Goal: Task Accomplishment & Management: Use online tool/utility

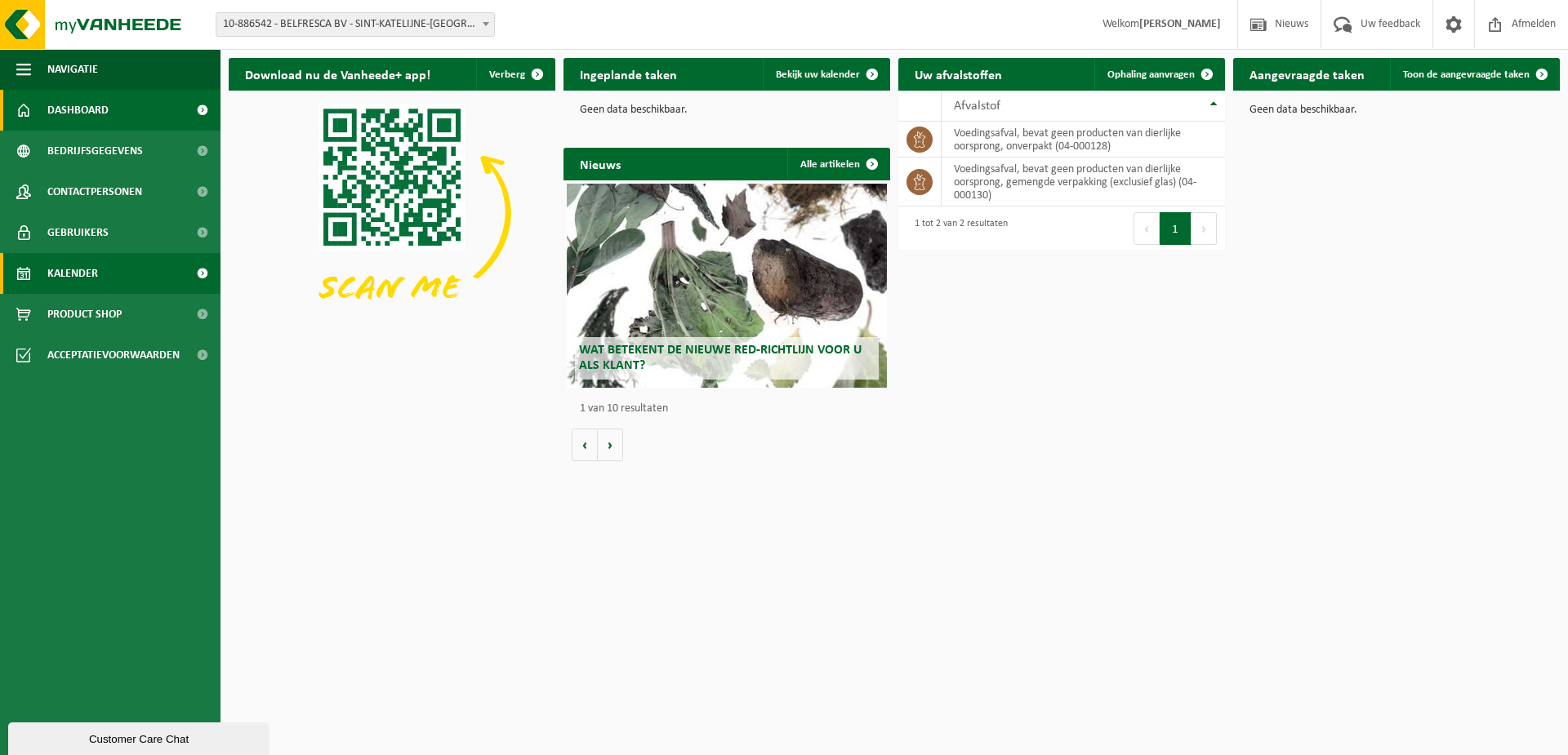
click at [113, 269] on link "Kalender" at bounding box center [110, 273] width 220 height 41
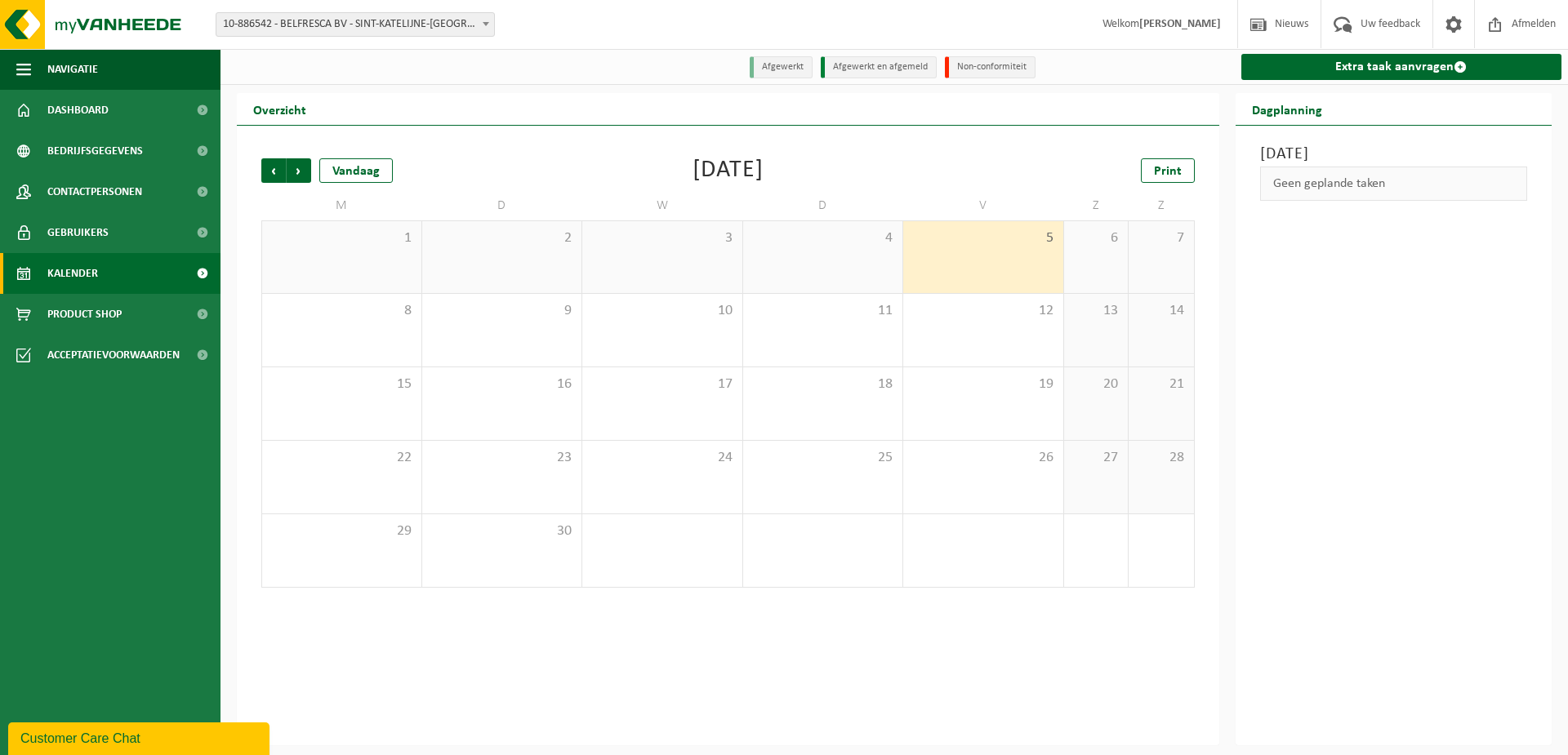
click at [995, 242] on span "5" at bounding box center [983, 238] width 144 height 18
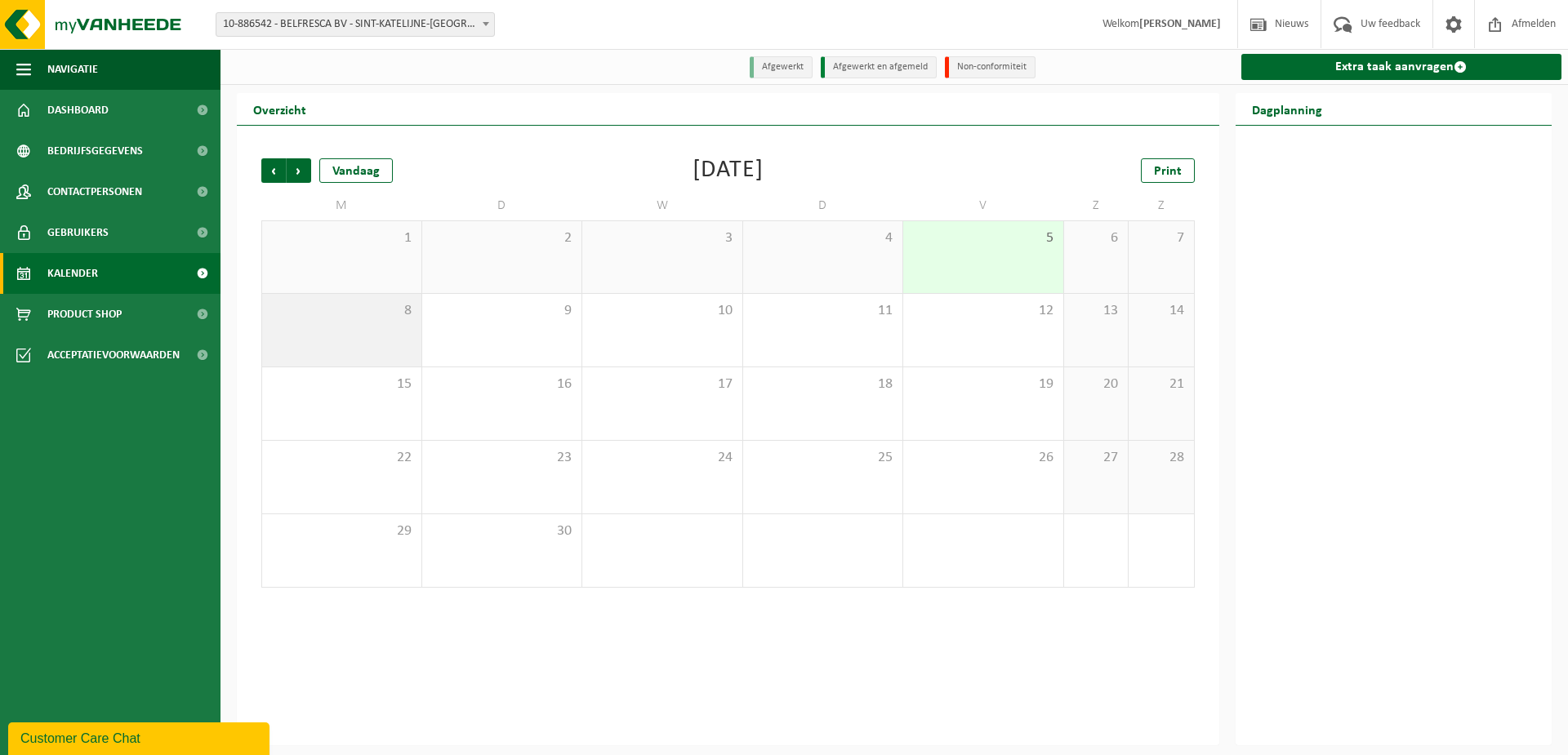
click at [405, 343] on div "8" at bounding box center [341, 330] width 160 height 72
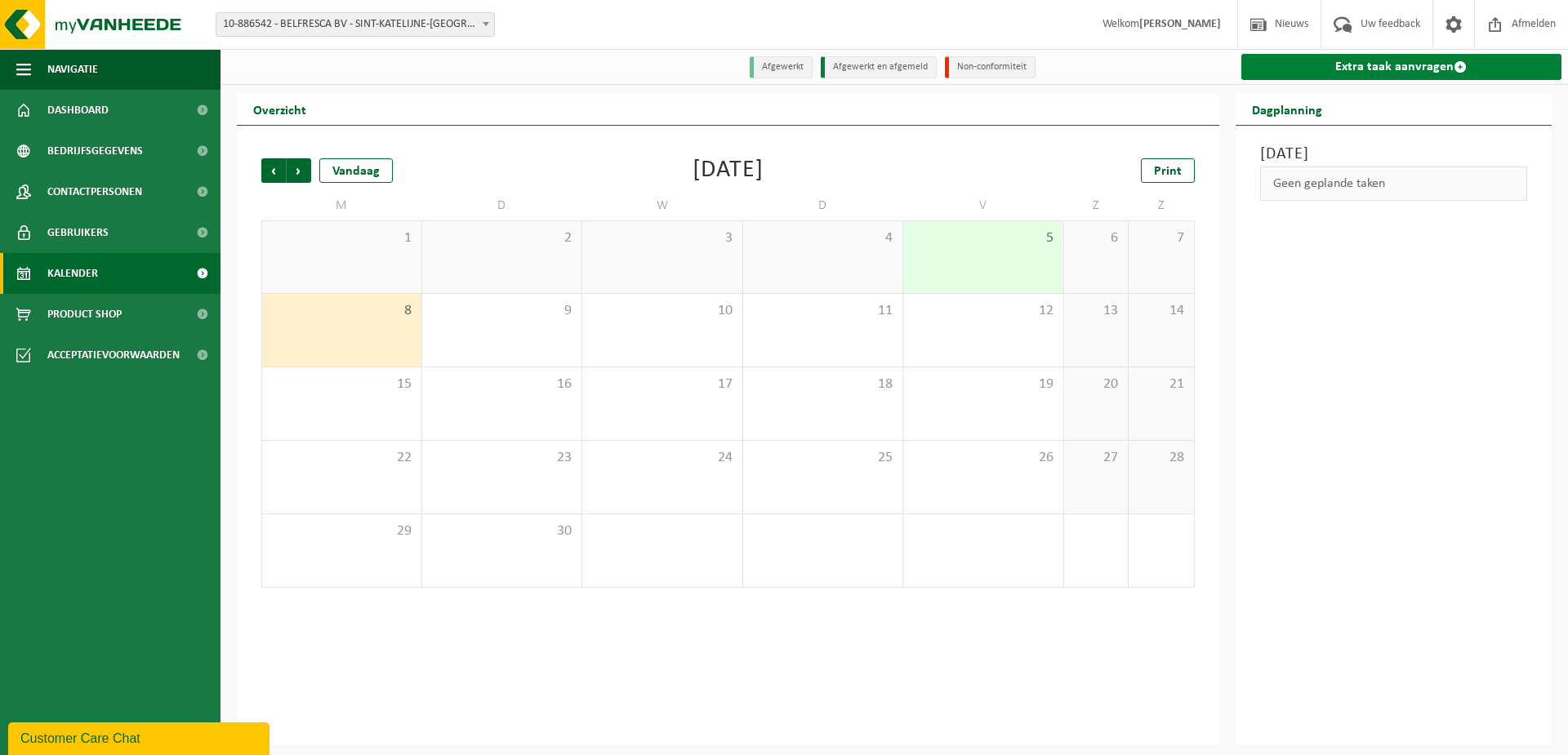
click at [1341, 71] on link "Extra taak aanvragen" at bounding box center [1401, 67] width 321 height 26
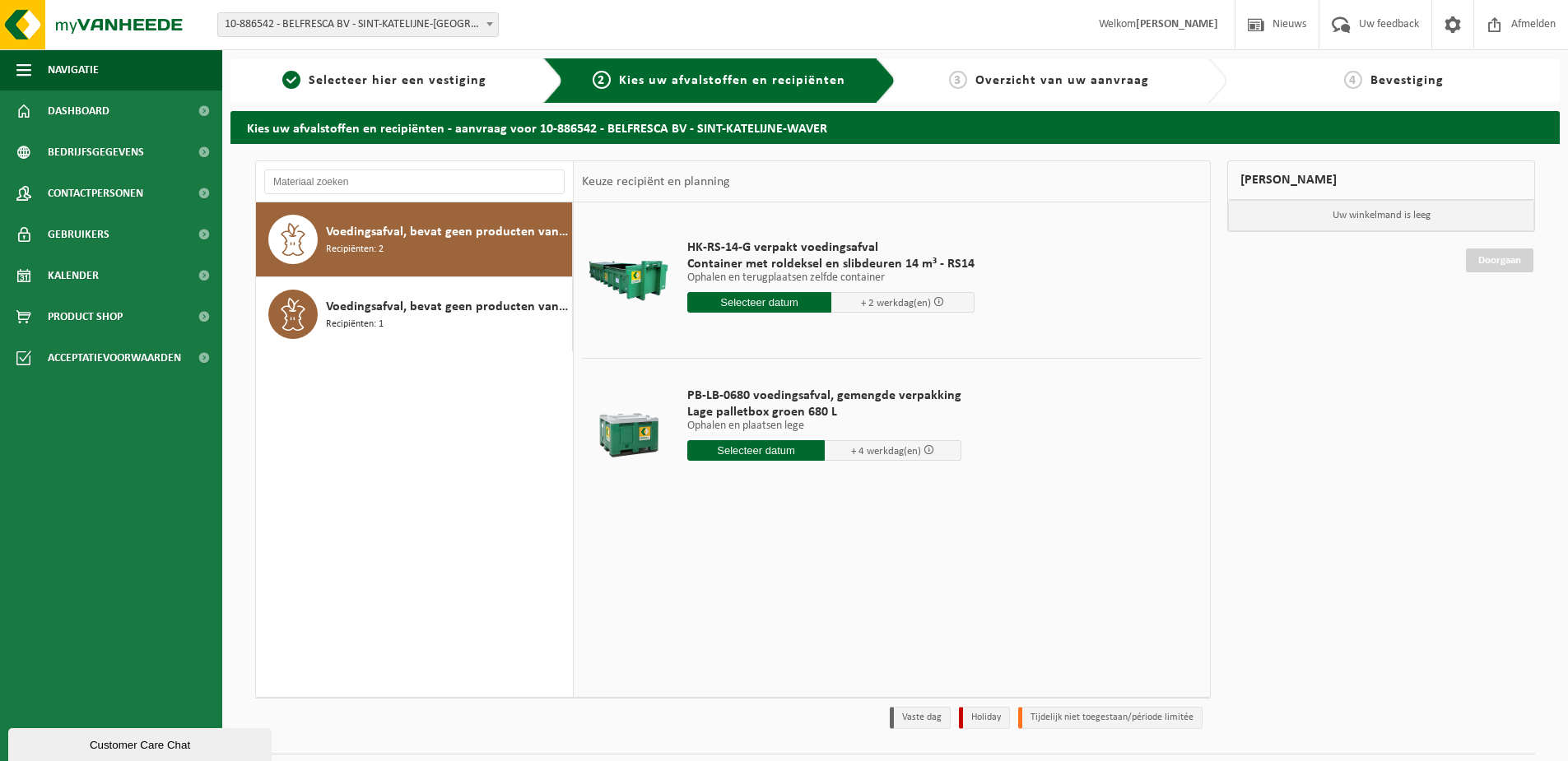
click at [754, 308] on input "text" at bounding box center [760, 302] width 144 height 20
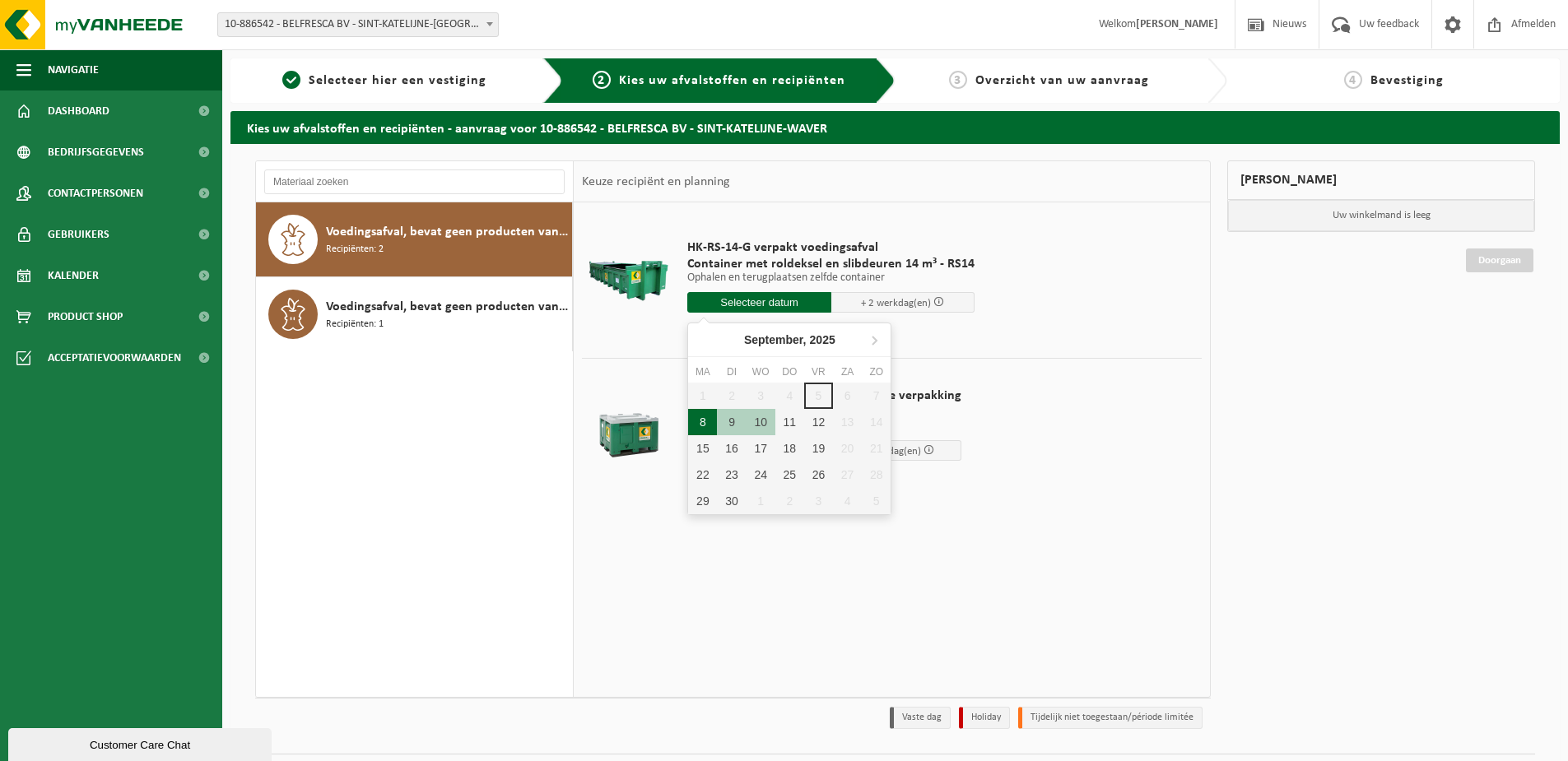
click at [696, 419] on div "8" at bounding box center [703, 422] width 28 height 27
type input "Van 2025-09-08"
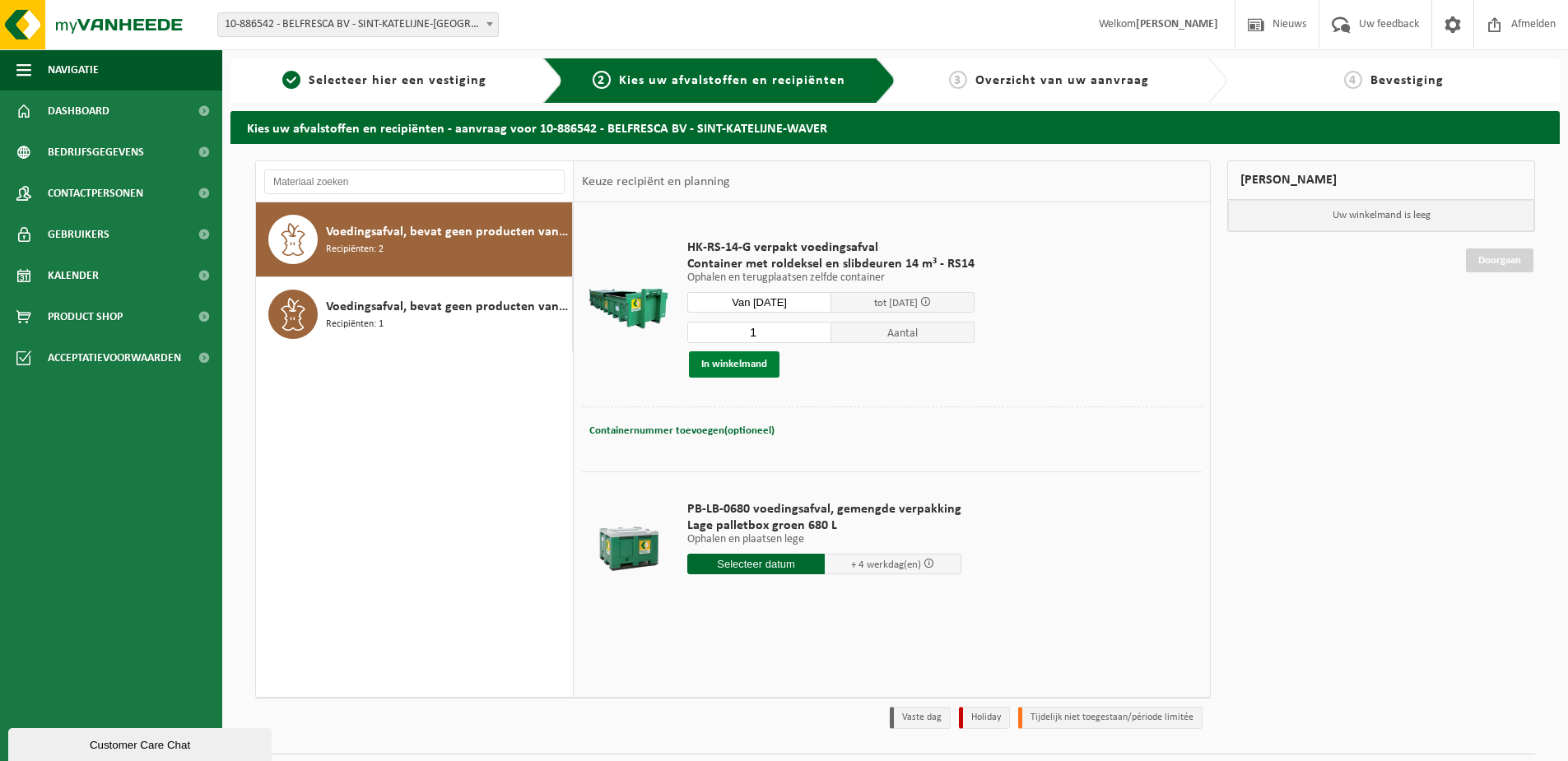
click at [731, 362] on button "In winkelmand" at bounding box center [735, 365] width 91 height 27
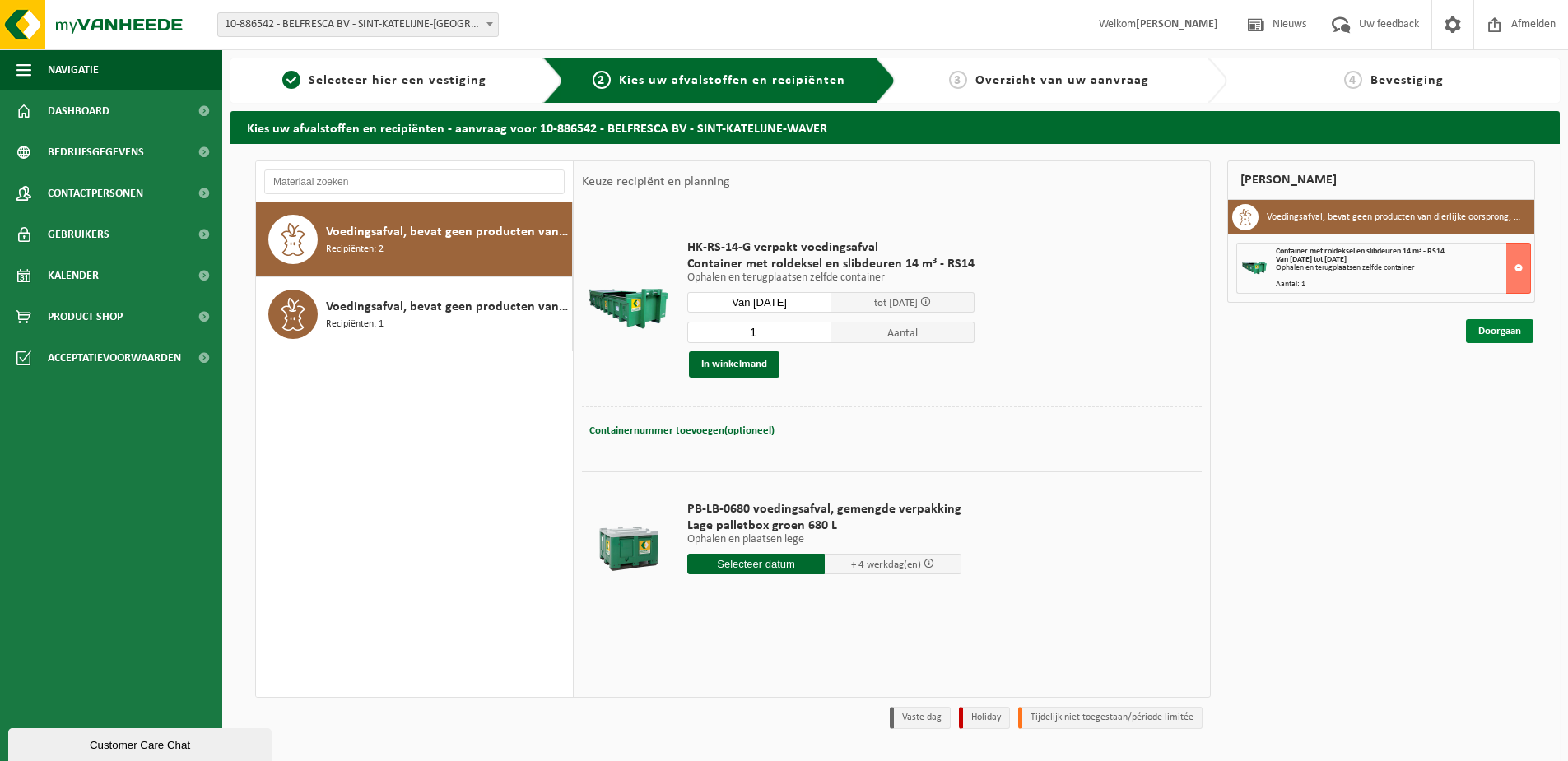
click at [1520, 330] on link "Doorgaan" at bounding box center [1500, 331] width 68 height 24
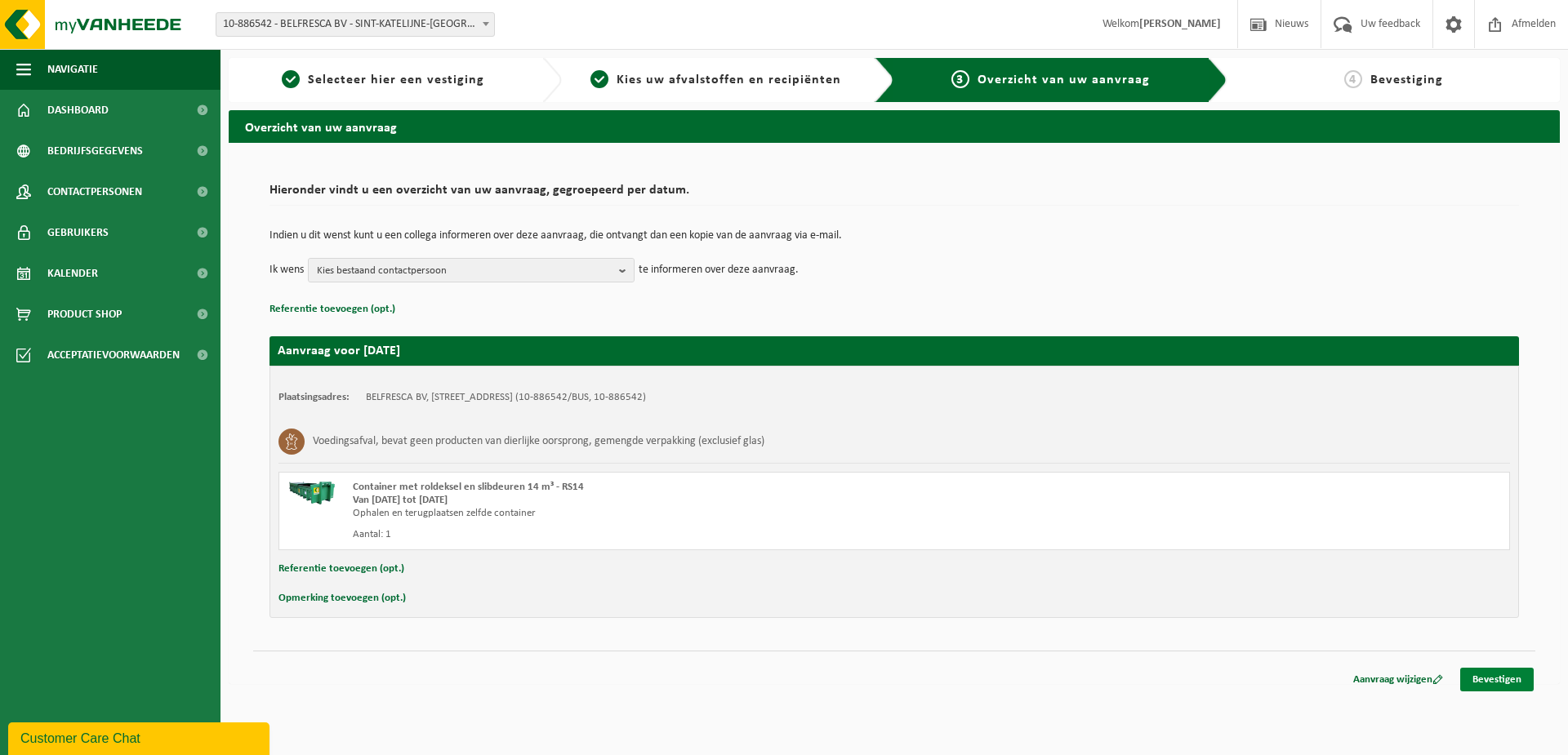
click at [1500, 685] on link "Bevestigen" at bounding box center [1497, 679] width 73 height 24
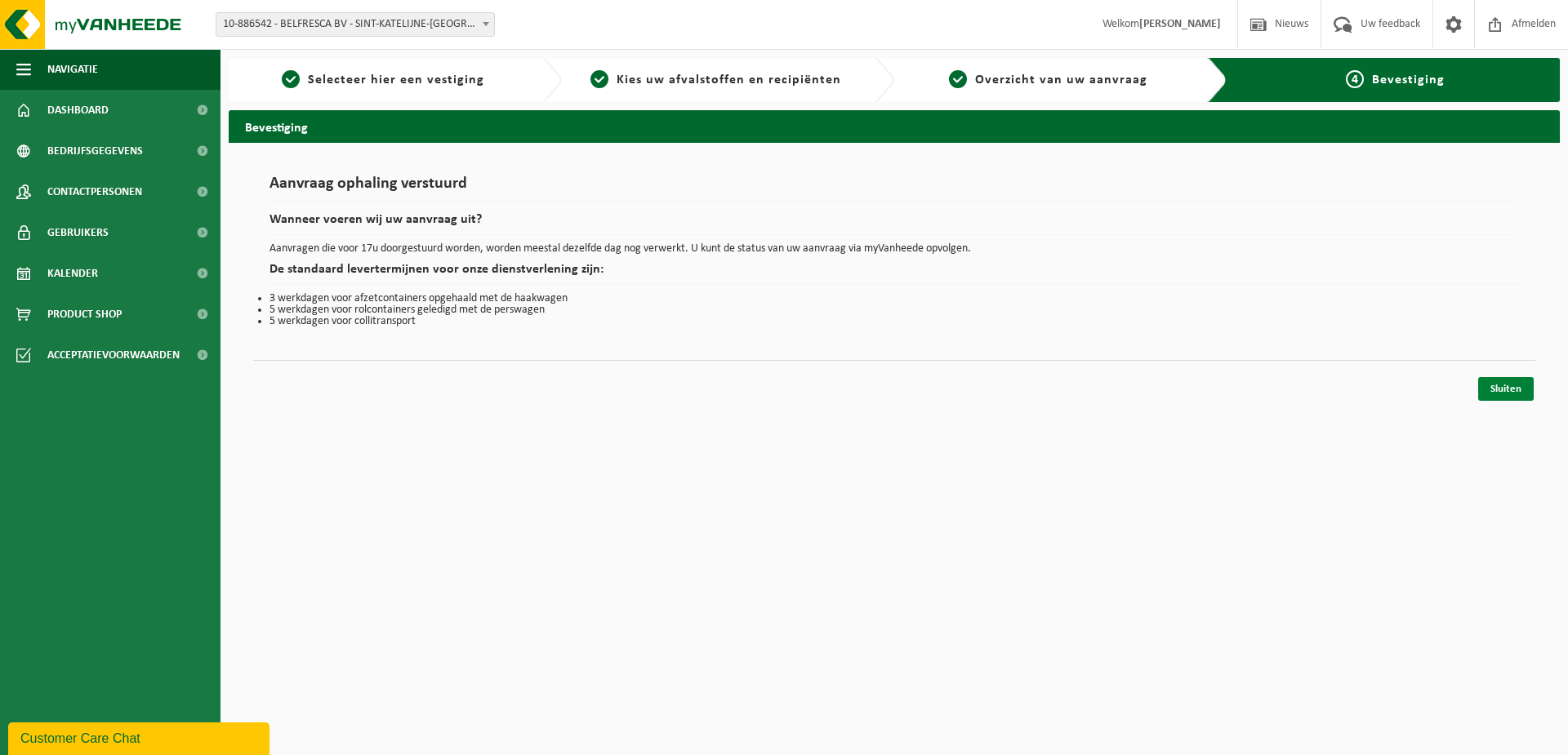
click at [1497, 389] on link "Sluiten" at bounding box center [1505, 389] width 56 height 24
